Goal: Transaction & Acquisition: Obtain resource

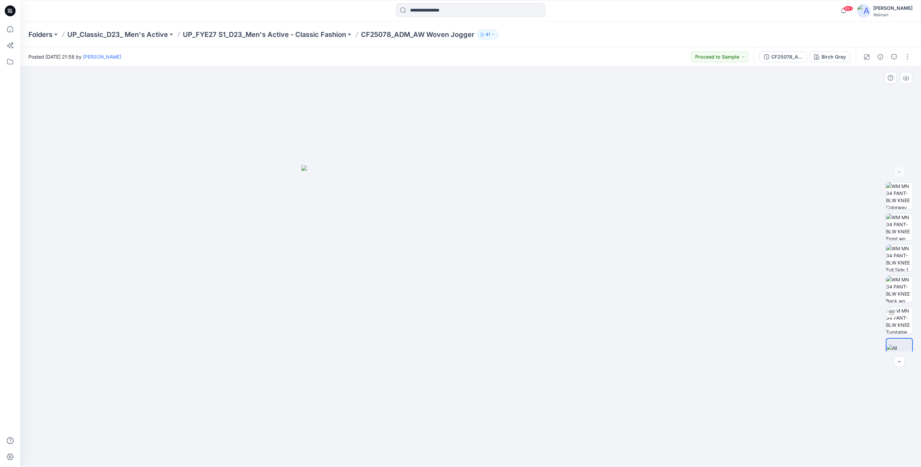
click at [470, 131] on div at bounding box center [470, 266] width 900 height 400
click at [4, 11] on div at bounding box center [10, 11] width 22 height 22
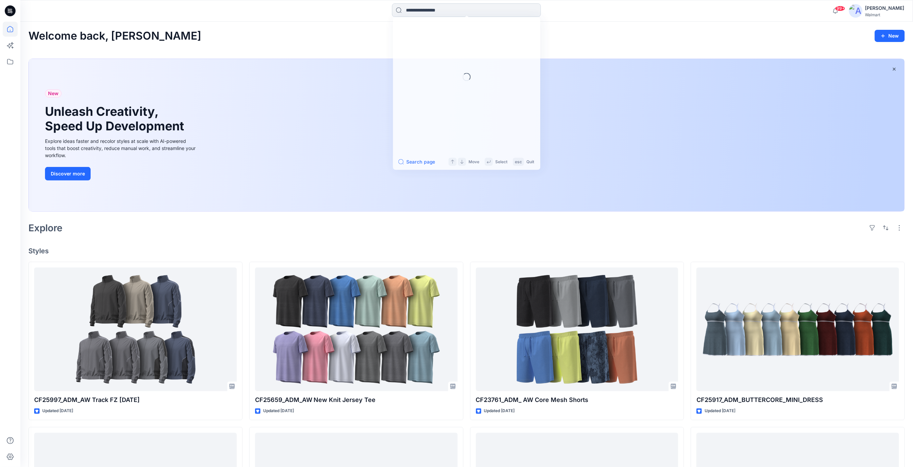
click at [425, 11] on input at bounding box center [466, 10] width 149 height 14
paste input "**********"
type input "**********"
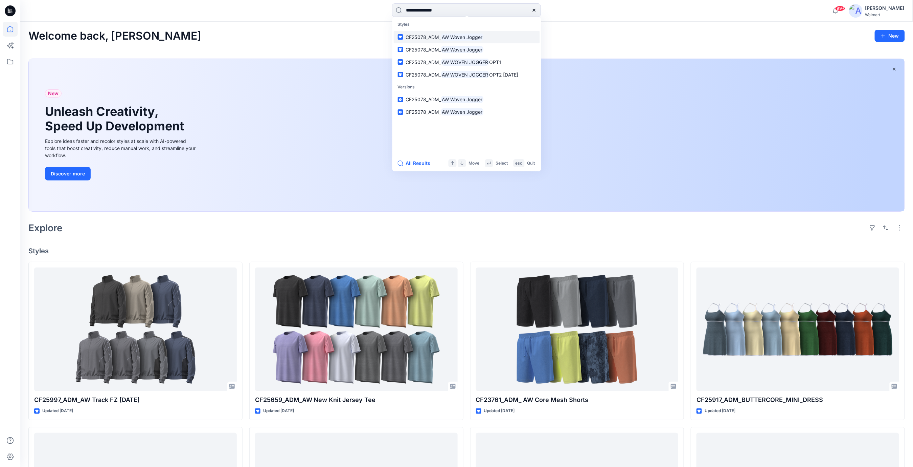
click at [431, 38] on span "CF25078_ADM_" at bounding box center [423, 37] width 35 height 6
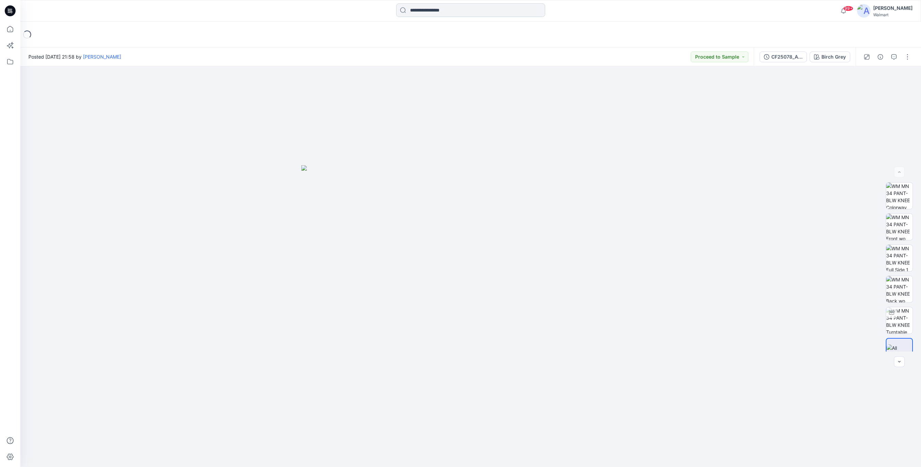
click at [445, 7] on input at bounding box center [470, 10] width 149 height 14
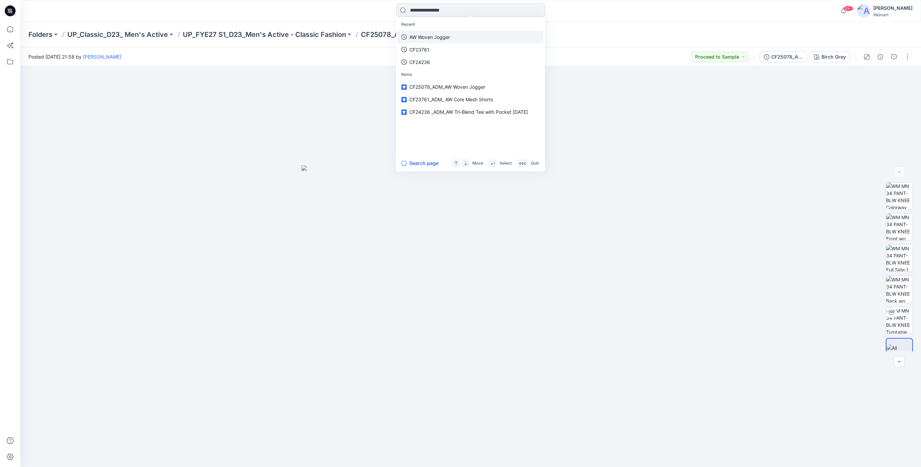
click at [430, 37] on p "AW Woven Jogger" at bounding box center [429, 37] width 41 height 7
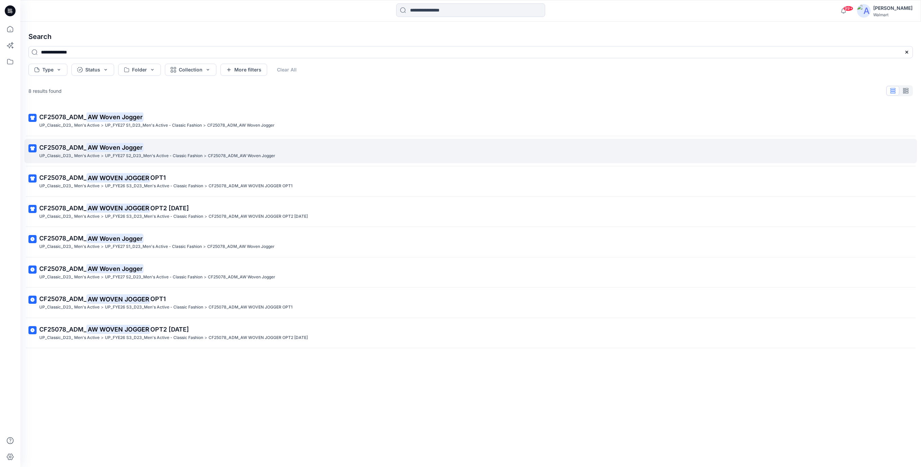
click at [128, 151] on mark "AW Woven Jogger" at bounding box center [114, 146] width 57 height 9
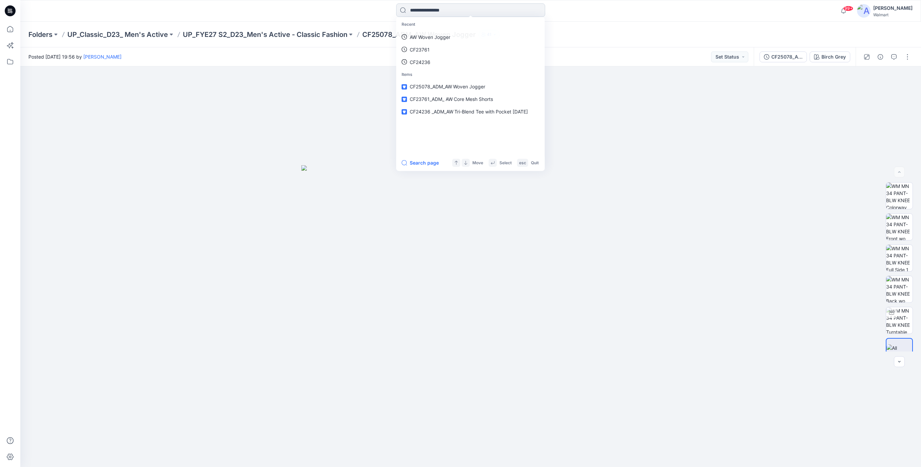
click at [434, 12] on input at bounding box center [470, 10] width 149 height 14
click at [415, 37] on p "AW Woven Jogger" at bounding box center [429, 37] width 41 height 7
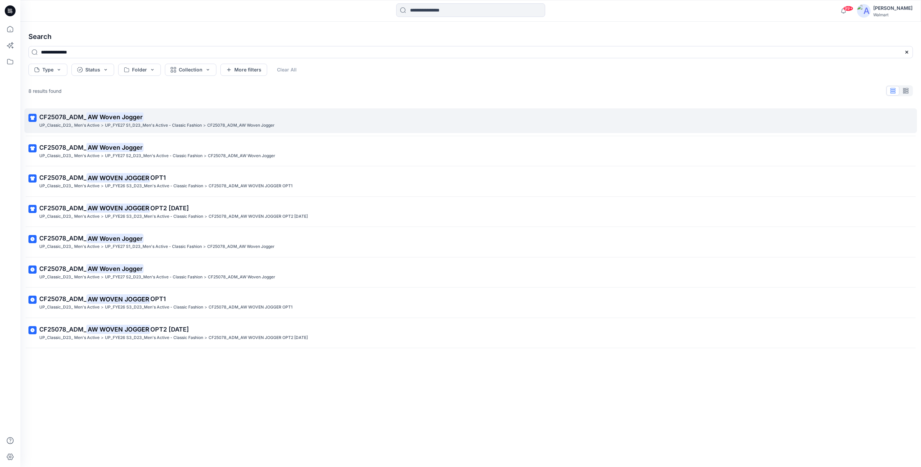
click at [120, 115] on mark "AW Woven Jogger" at bounding box center [114, 116] width 57 height 9
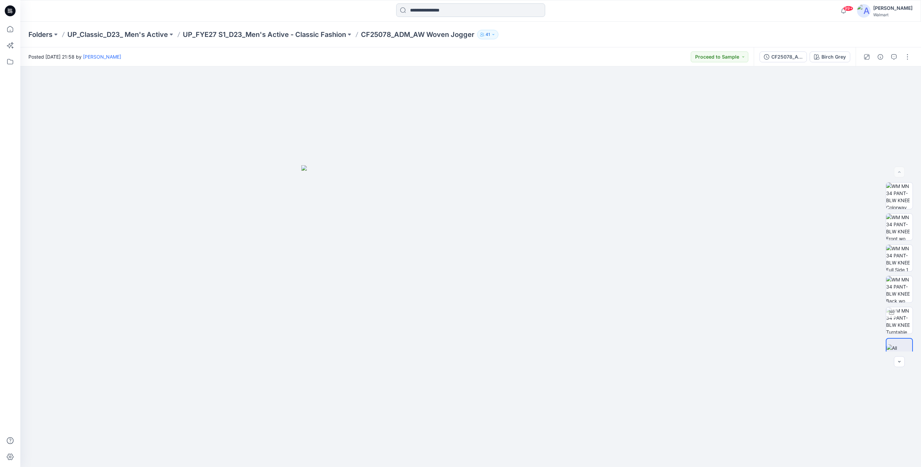
click at [445, 15] on input at bounding box center [470, 10] width 149 height 14
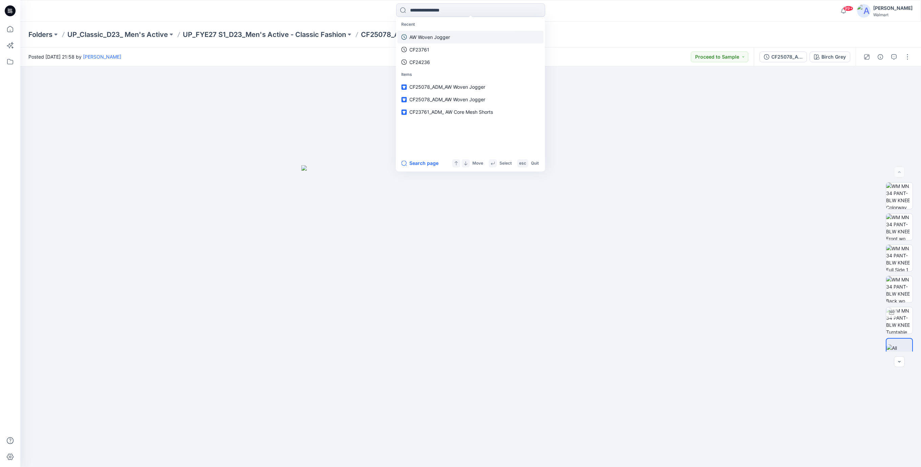
click at [423, 38] on p "AW Woven Jogger" at bounding box center [429, 37] width 41 height 7
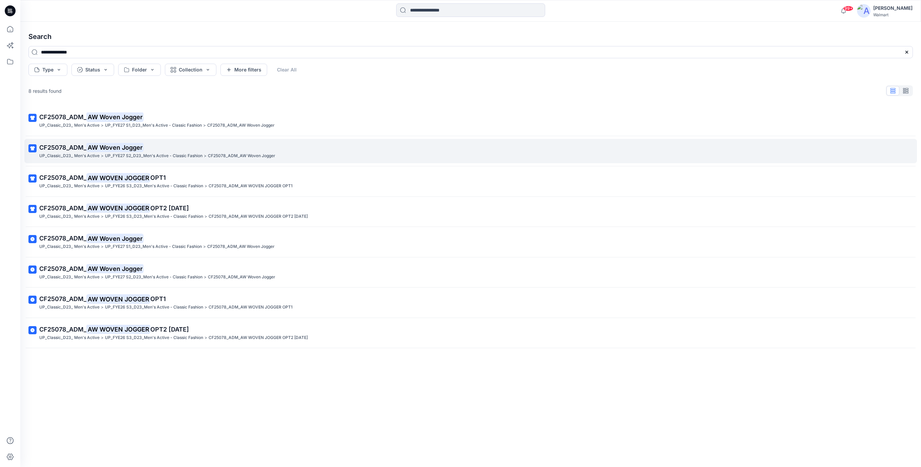
click at [124, 149] on mark "AW Woven Jogger" at bounding box center [114, 146] width 57 height 9
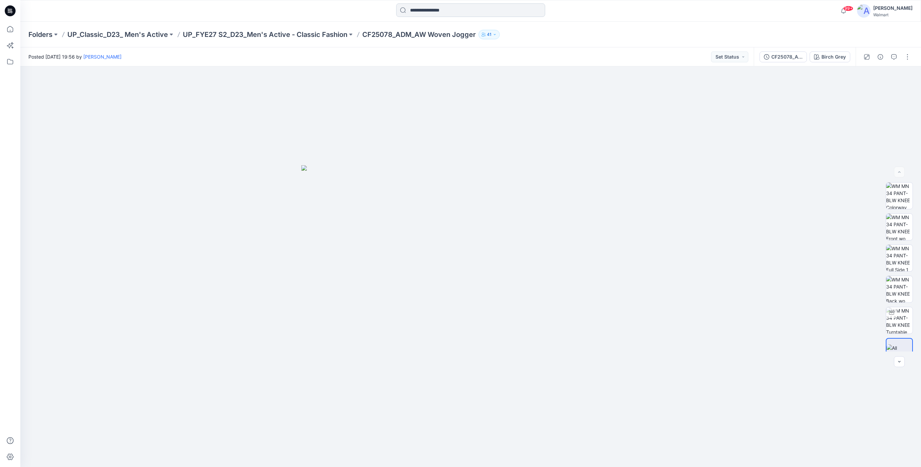
click at [443, 15] on input at bounding box center [470, 10] width 149 height 14
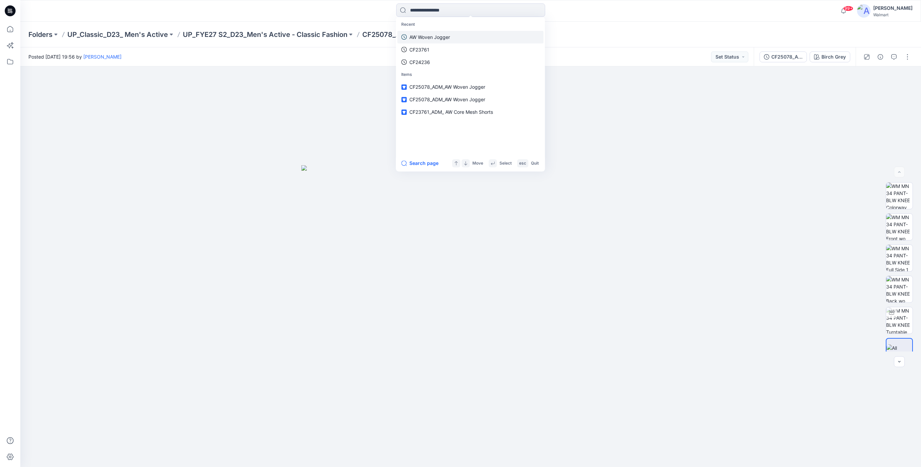
click at [431, 35] on p "AW Woven Jogger" at bounding box center [429, 37] width 41 height 7
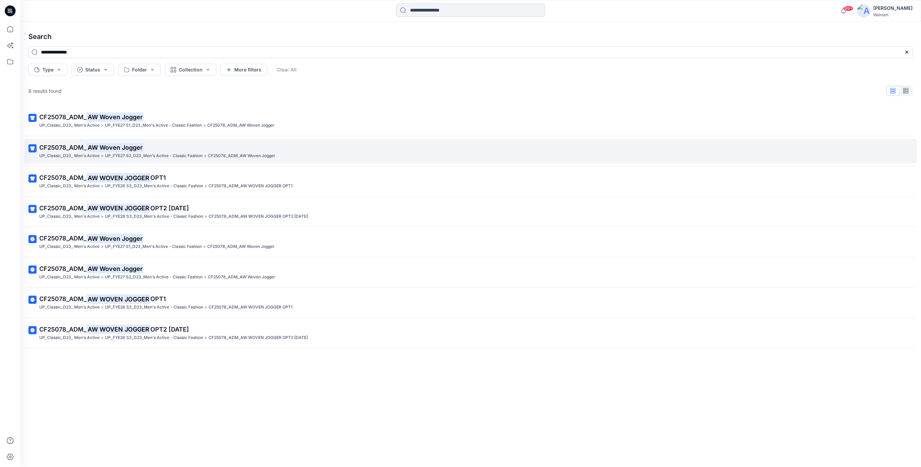
click at [127, 149] on mark "AW Woven Jogger" at bounding box center [114, 146] width 57 height 9
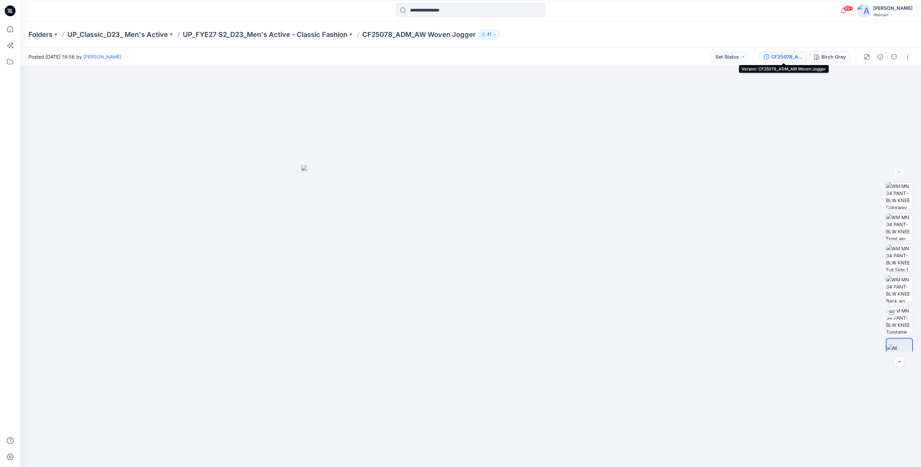
click at [791, 57] on div "CF25078_ADM_AW Woven Jogger" at bounding box center [786, 56] width 31 height 7
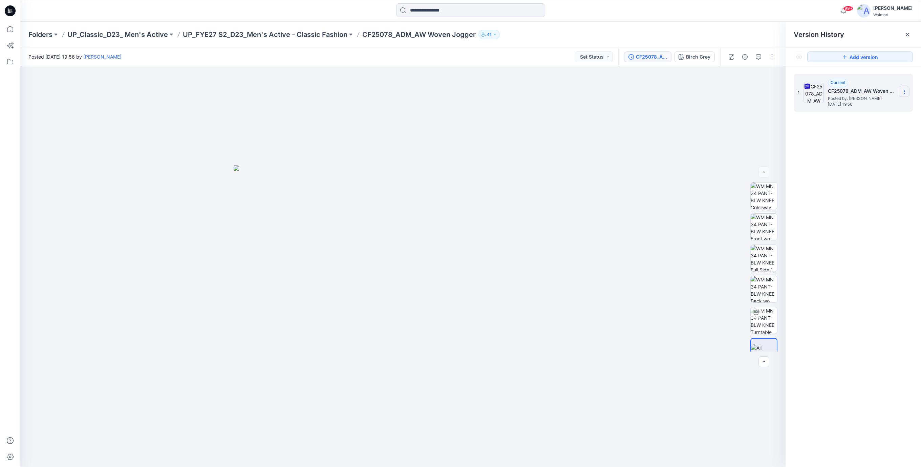
click at [904, 92] on icon at bounding box center [904, 92] width 0 height 0
click at [855, 103] on span "Download Source BW File" at bounding box center [869, 105] width 57 height 8
